Goal: Transaction & Acquisition: Purchase product/service

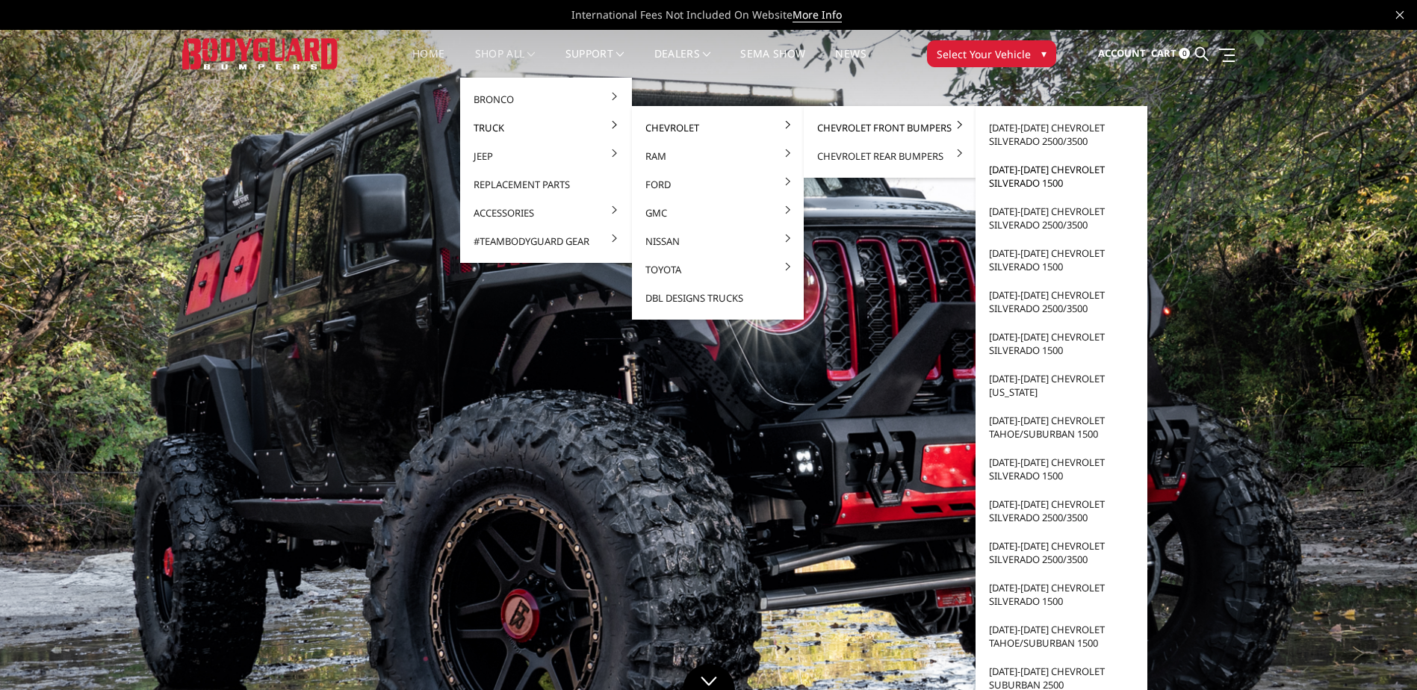
click at [1015, 173] on link "[DATE]-[DATE] Chevrolet Silverado 1500" at bounding box center [1062, 176] width 160 height 42
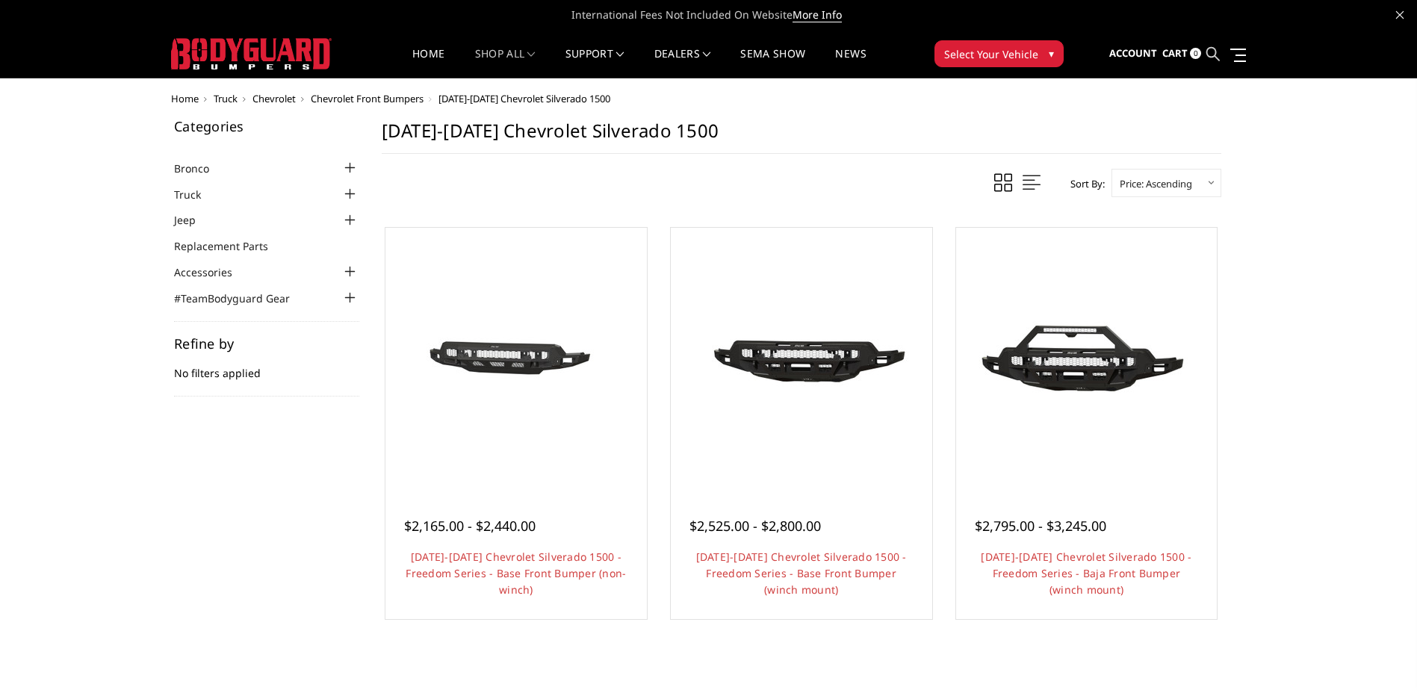
click at [1218, 55] on icon at bounding box center [1212, 53] width 13 height 13
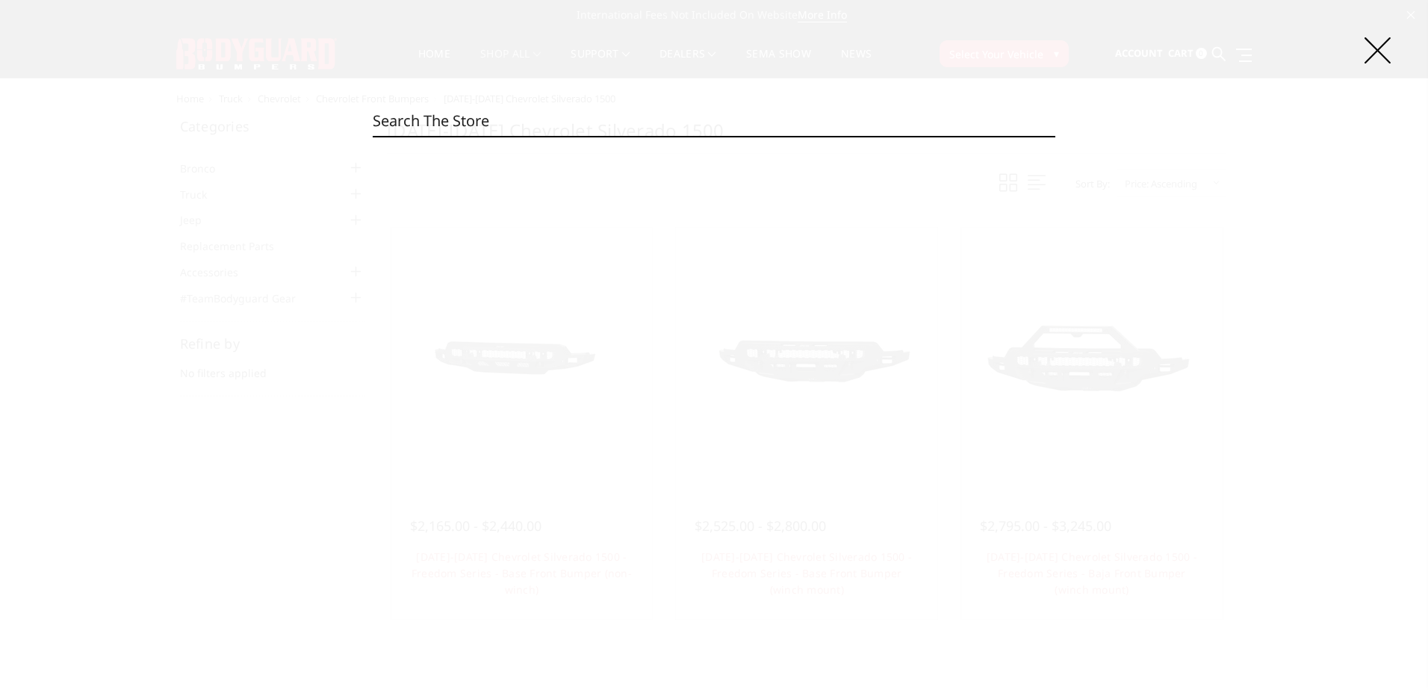
click at [905, 124] on input "Search" at bounding box center [714, 121] width 683 height 30
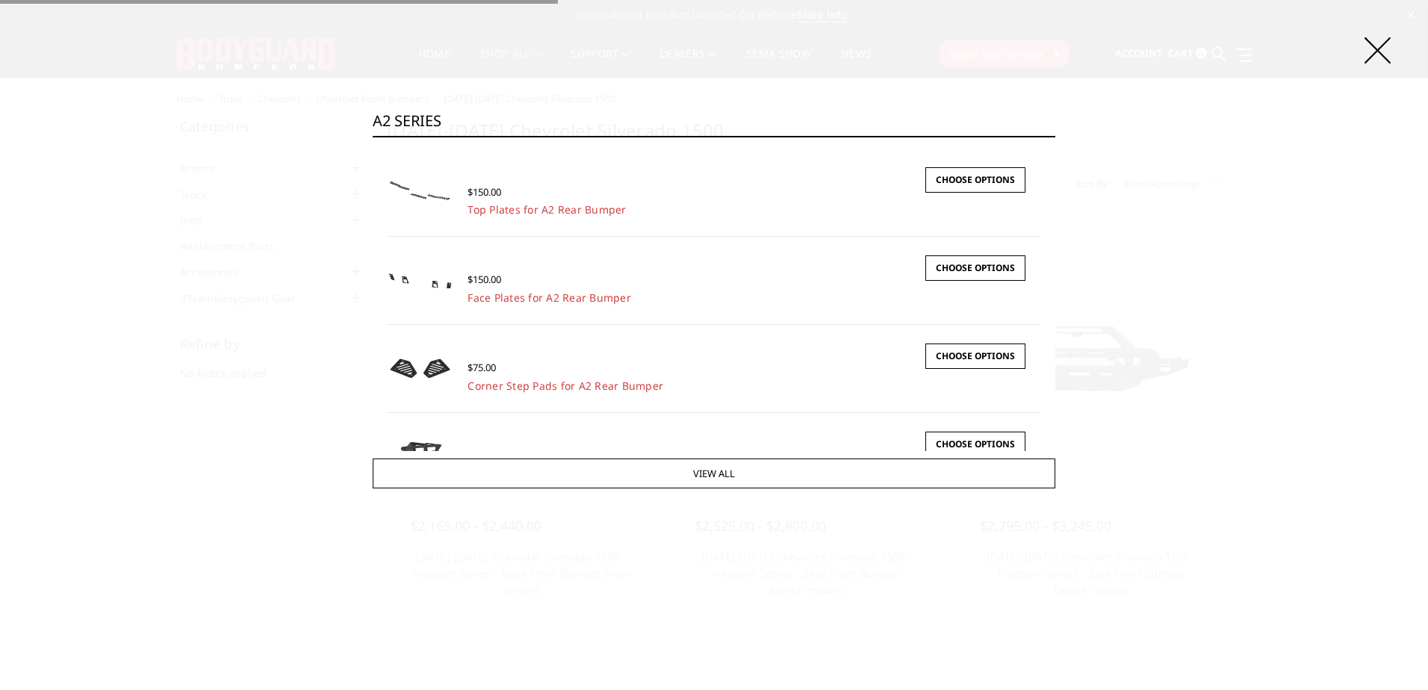
type input "A2 SERIES"
click at [1055, 136] on input "Search" at bounding box center [1055, 136] width 1 height 1
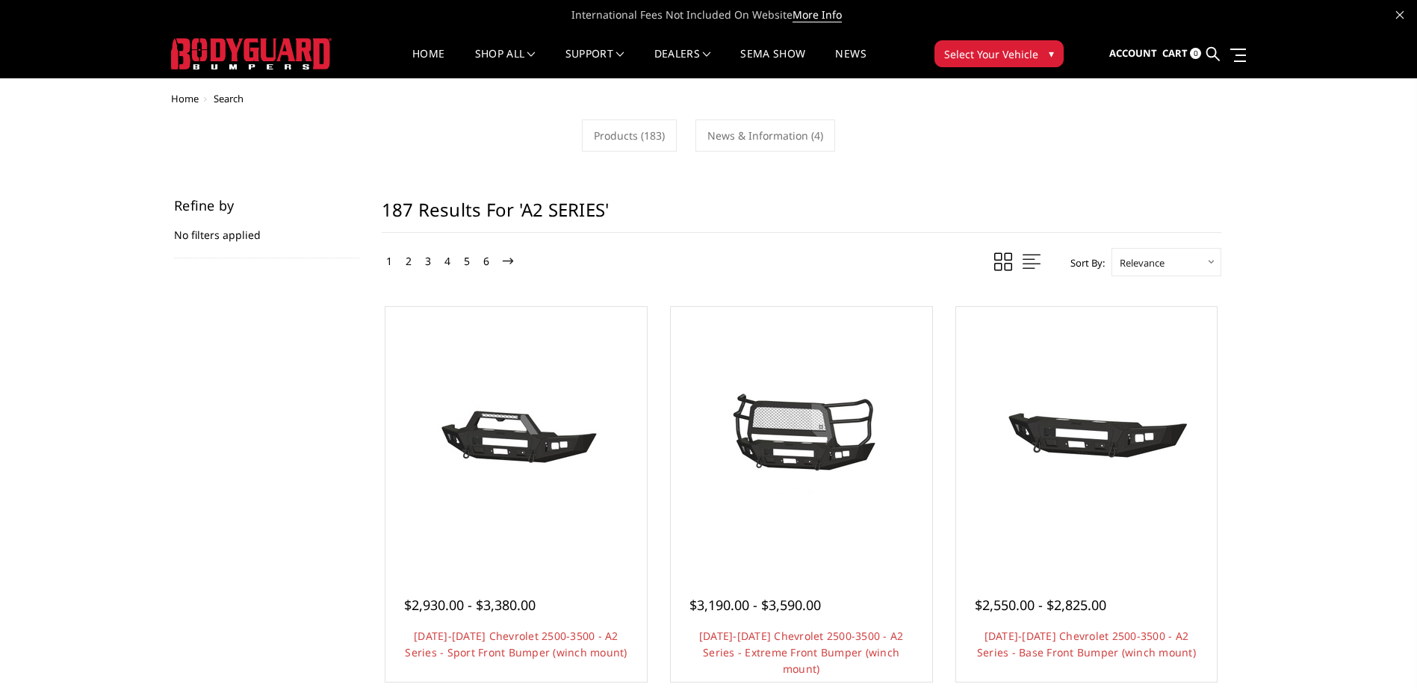
click at [663, 209] on h1 "187 results for 'A2 SERIES'" at bounding box center [802, 216] width 840 height 34
drag, startPoint x: 1218, startPoint y: 49, endPoint x: 1063, endPoint y: 133, distance: 176.5
click at [1218, 49] on icon at bounding box center [1212, 53] width 13 height 13
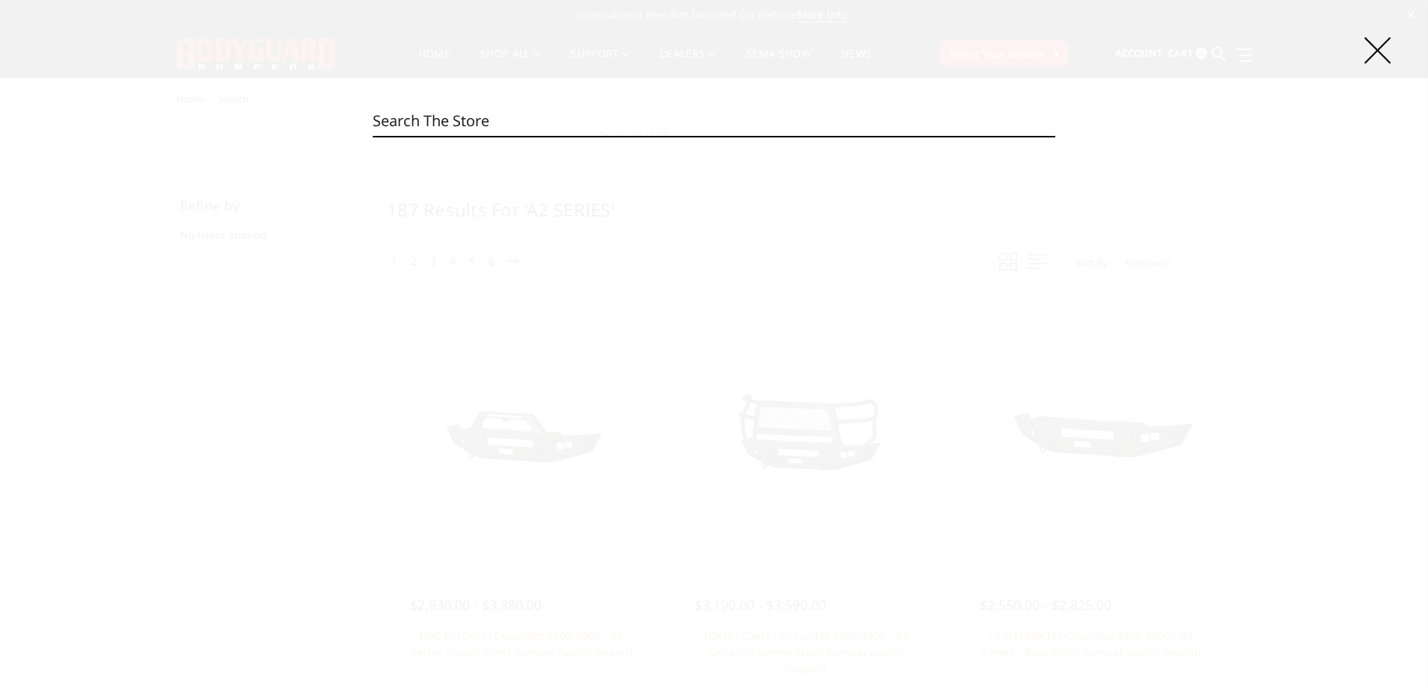
click at [1031, 117] on input "Search" at bounding box center [714, 121] width 683 height 30
type input "RX"
click at [1055, 136] on input "Search" at bounding box center [1055, 136] width 1 height 1
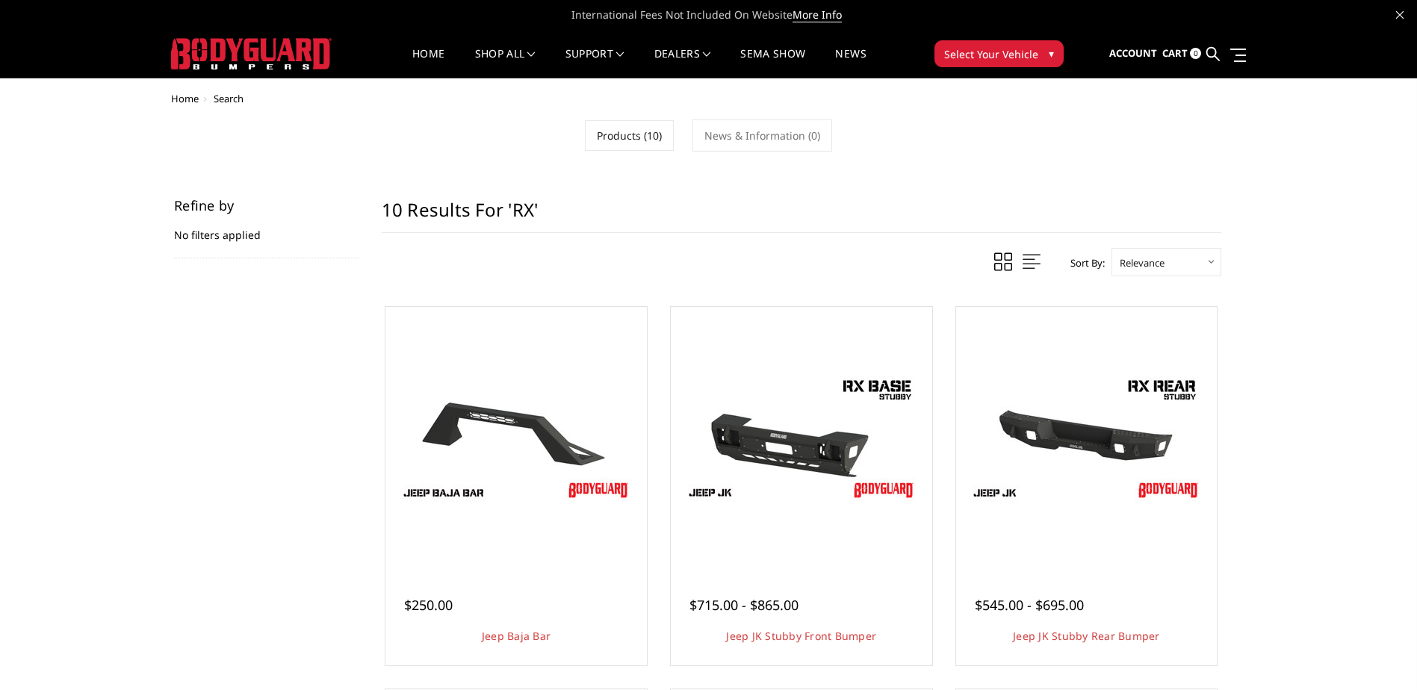
drag, startPoint x: 1211, startPoint y: 50, endPoint x: 1162, endPoint y: 58, distance: 49.1
click at [1211, 50] on icon at bounding box center [1212, 53] width 13 height 13
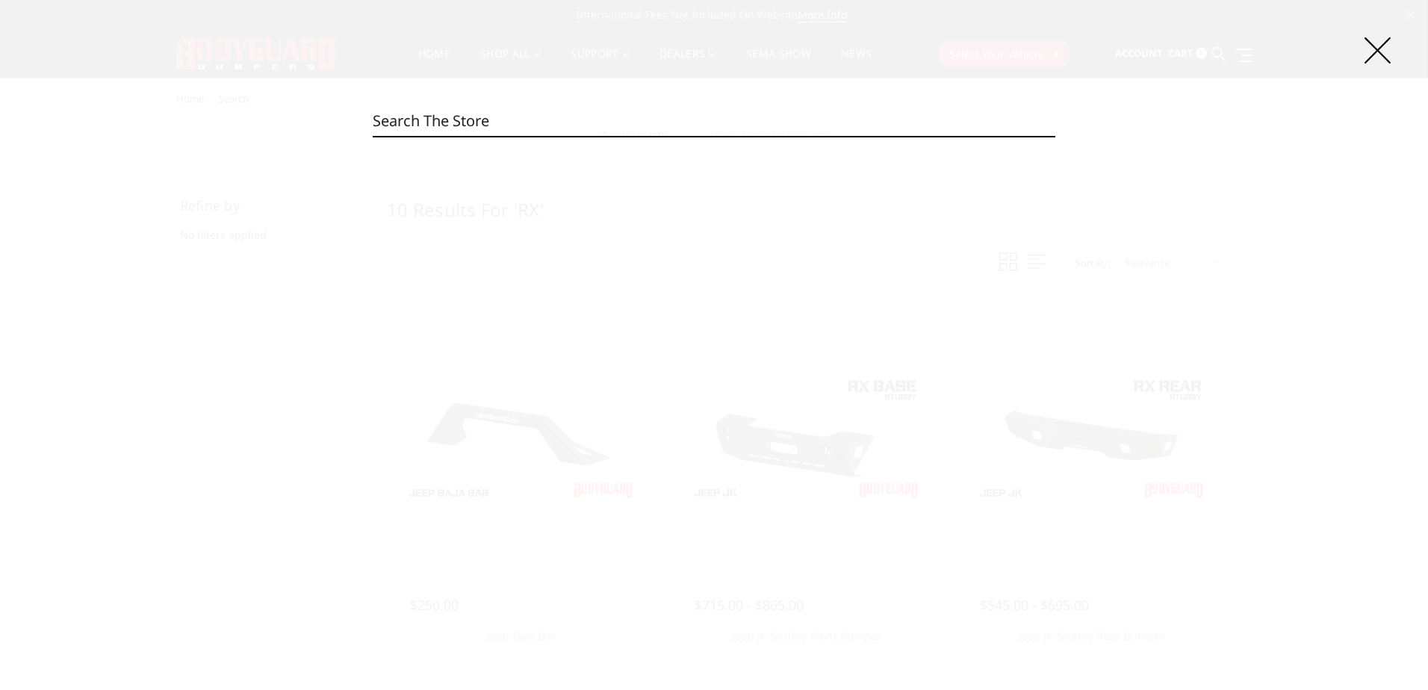
click at [754, 114] on input "Search" at bounding box center [714, 121] width 683 height 30
paste input "47077BNB"
type input "47077BNB"
click at [1055, 136] on input "Search" at bounding box center [1055, 136] width 1 height 1
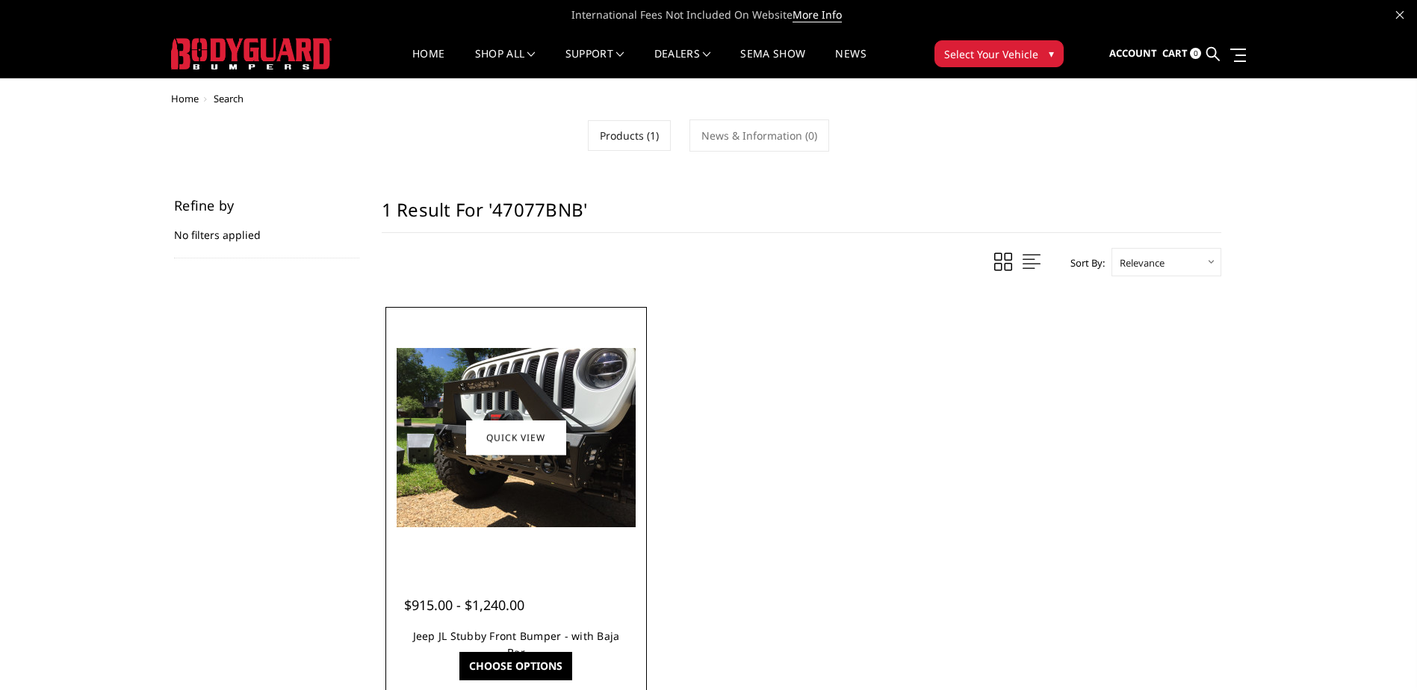
click at [565, 640] on link "Jeep JL Stubby Front Bumper - with Baja Bar" at bounding box center [516, 644] width 207 height 31
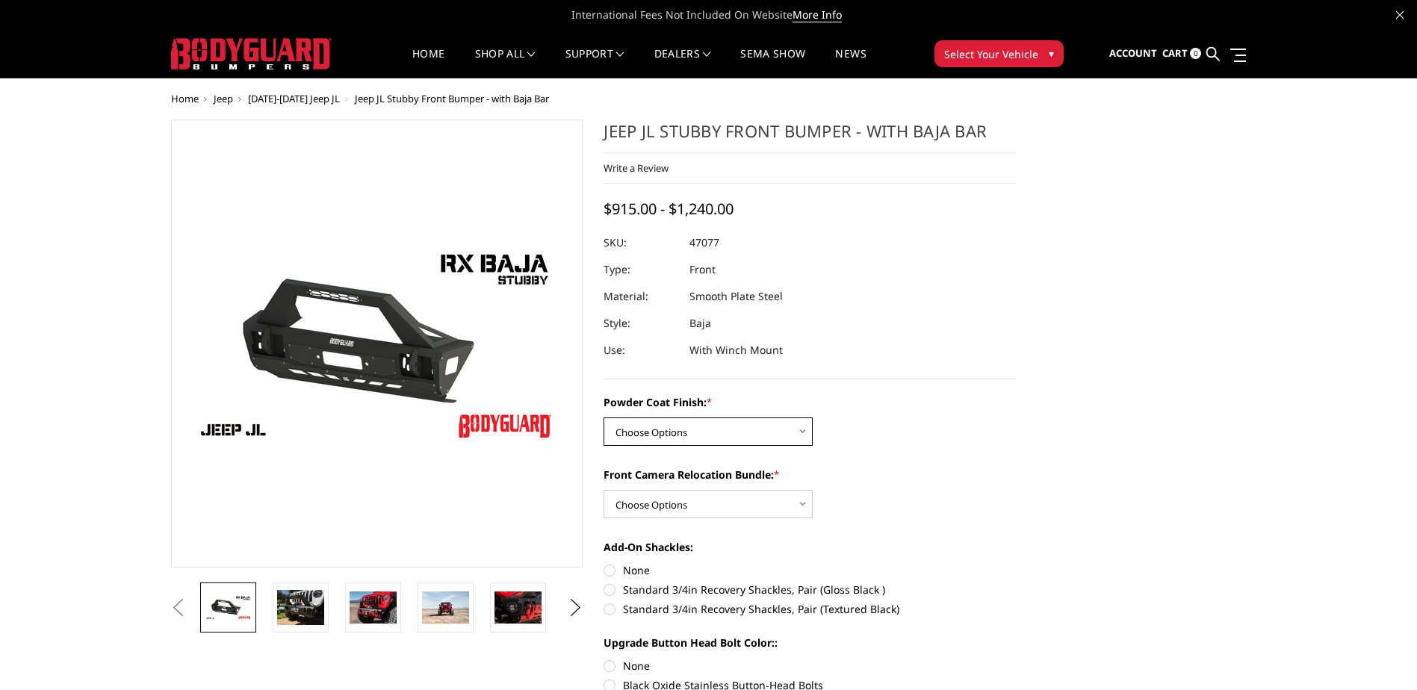
drag, startPoint x: 796, startPoint y: 433, endPoint x: 903, endPoint y: 426, distance: 107.8
click at [796, 433] on select "Choose Options Bare Metal Textured Black Powder Coat" at bounding box center [708, 432] width 209 height 28
click at [978, 427] on div "Powder Coat Finish: * Choose Options Bare Metal Textured Black Powder Coat" at bounding box center [810, 420] width 412 height 52
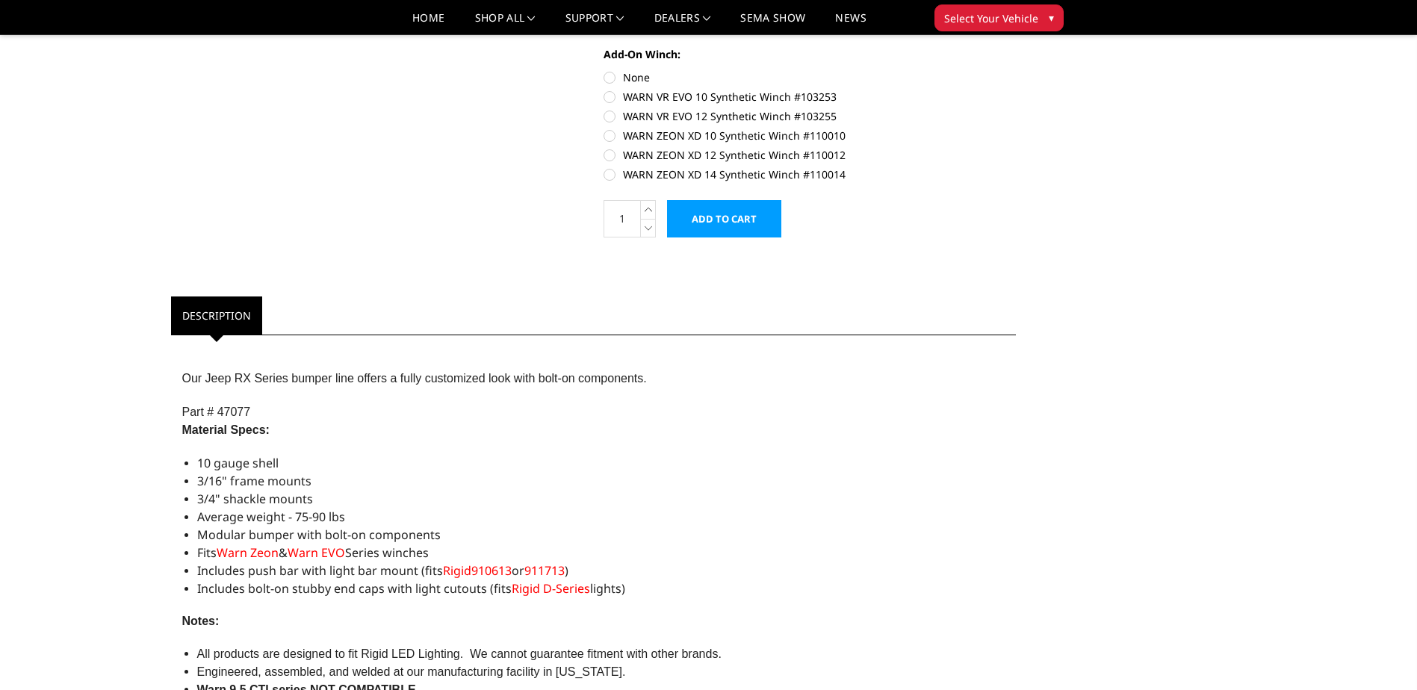
scroll to position [747, 0]
